Goal: Ask a question

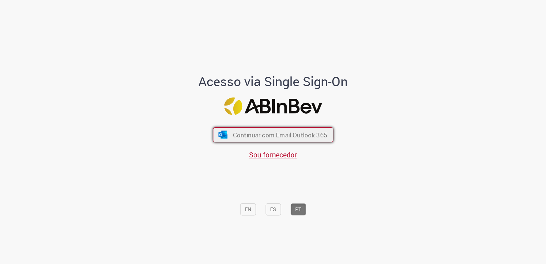
click at [273, 137] on span "Continuar com Email Outlook 365" at bounding box center [280, 135] width 94 height 8
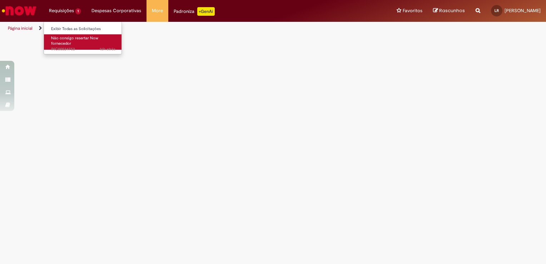
click at [64, 39] on span "Não consigo resertar Now fornecedor" at bounding box center [74, 40] width 47 height 11
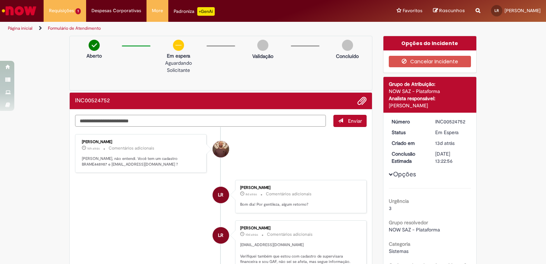
click at [205, 118] on textarea "Digite sua mensagem aqui..." at bounding box center [200, 121] width 251 height 12
